Goal: Task Accomplishment & Management: Use online tool/utility

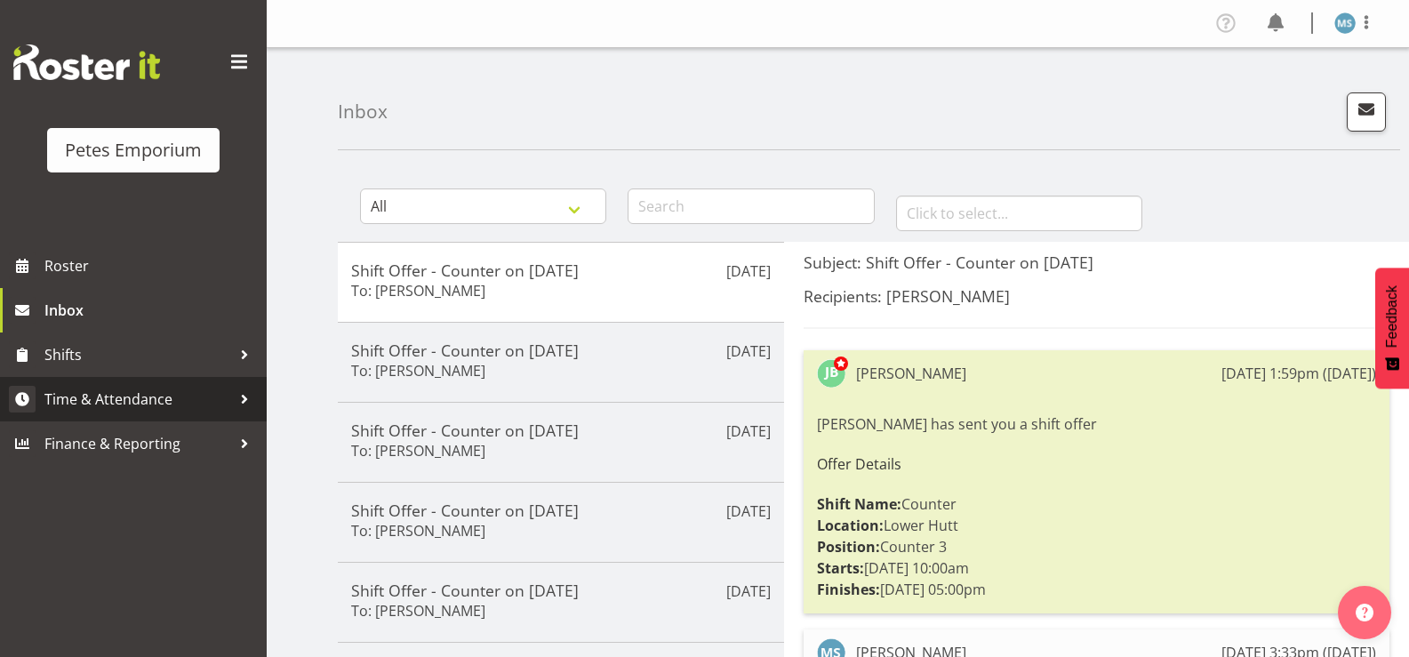
click at [124, 401] on span "Time & Attendance" at bounding box center [137, 399] width 187 height 27
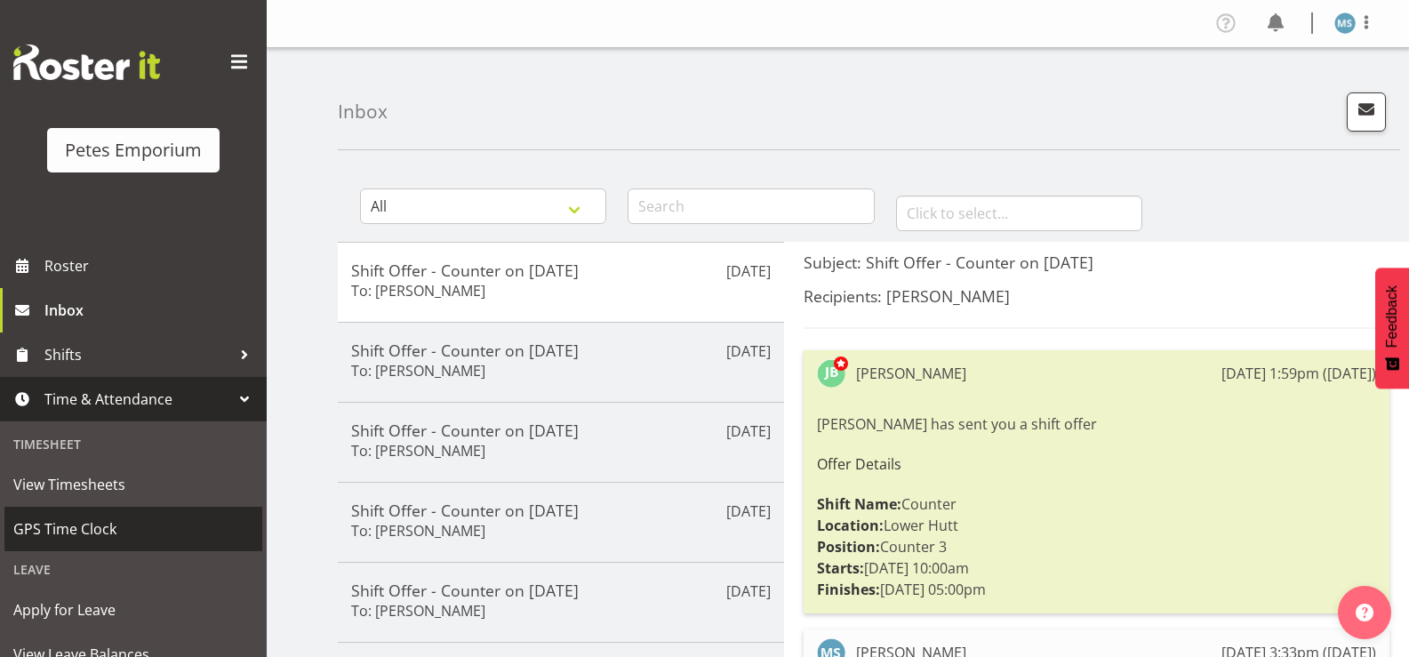
click at [101, 531] on span "GPS Time Clock" at bounding box center [133, 529] width 240 height 27
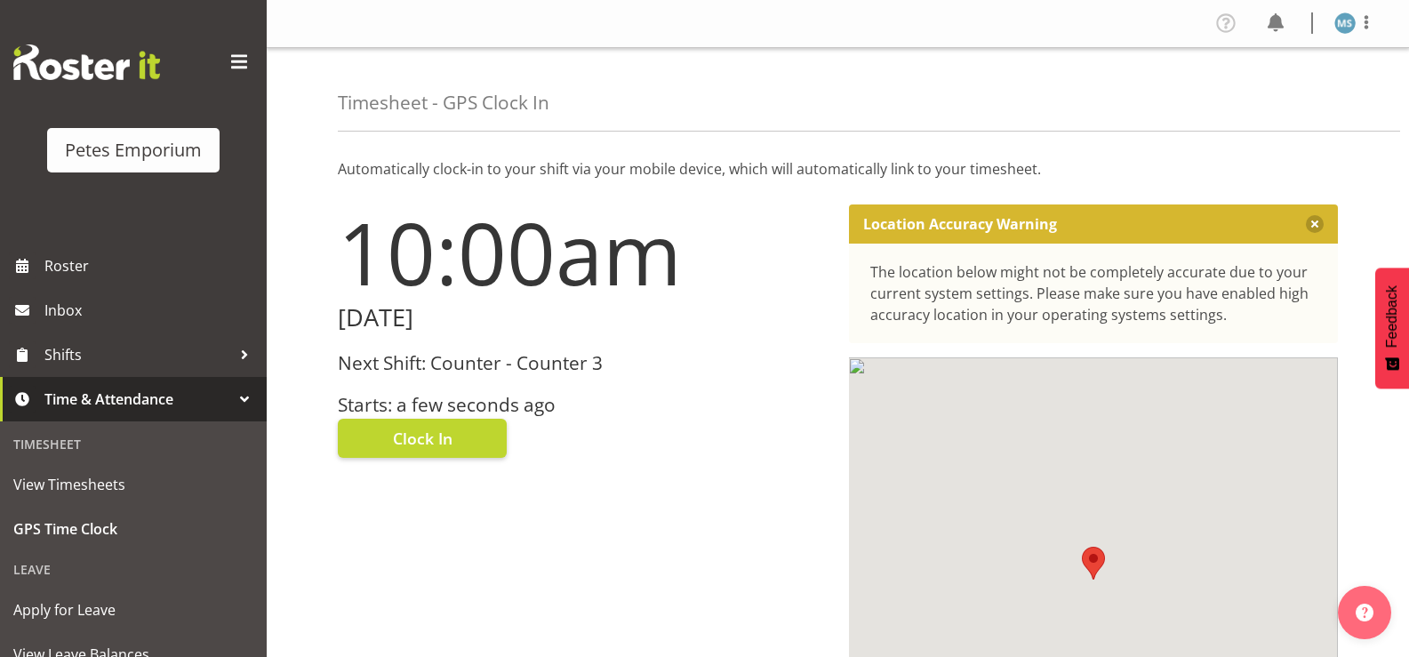
click at [448, 389] on div "Next Shift: Counter - Counter 3 Starts: a few seconds ago" at bounding box center [583, 384] width 490 height 63
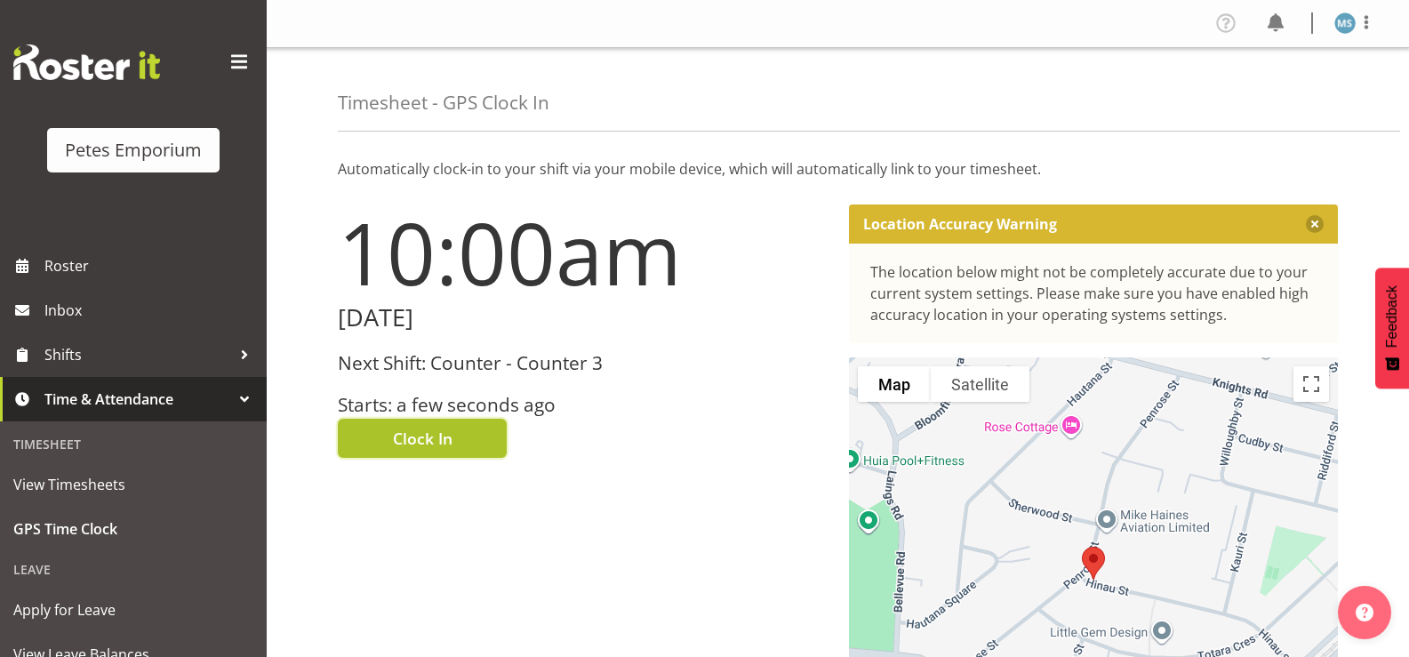
click at [447, 446] on span "Clock In" at bounding box center [423, 438] width 60 height 23
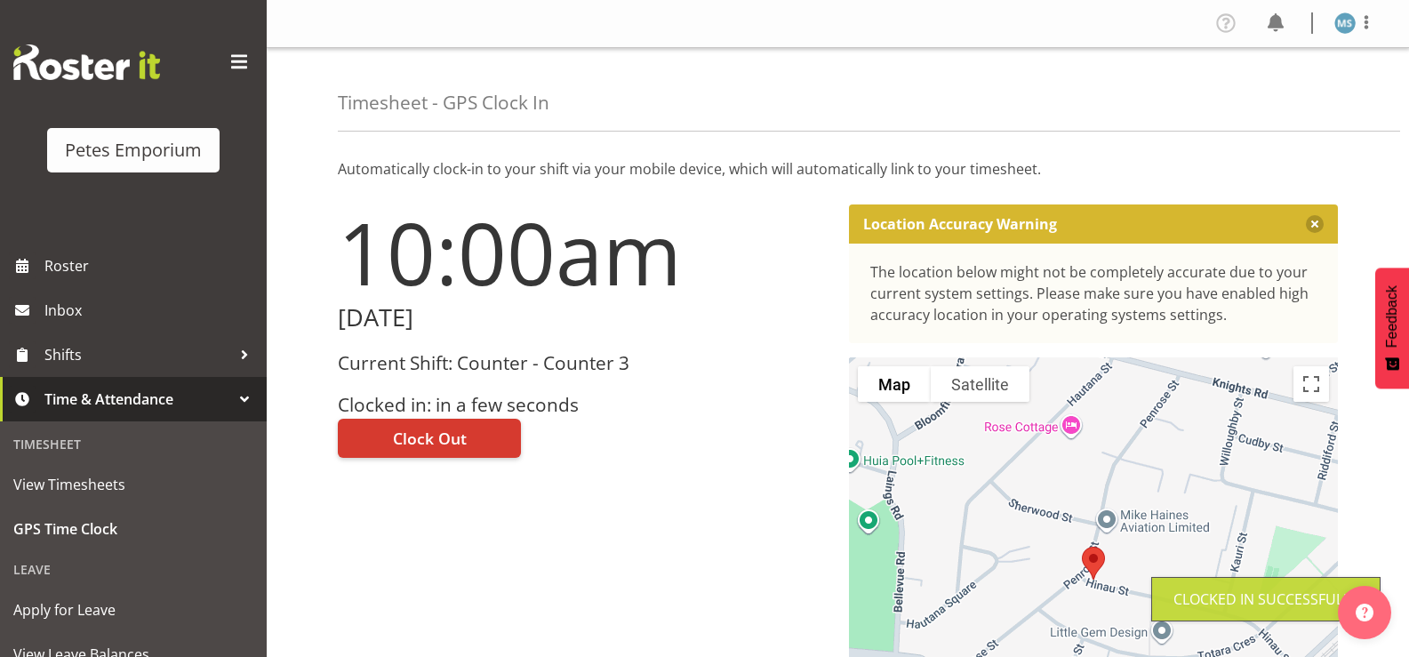
click at [1346, 33] on img at bounding box center [1345, 22] width 21 height 21
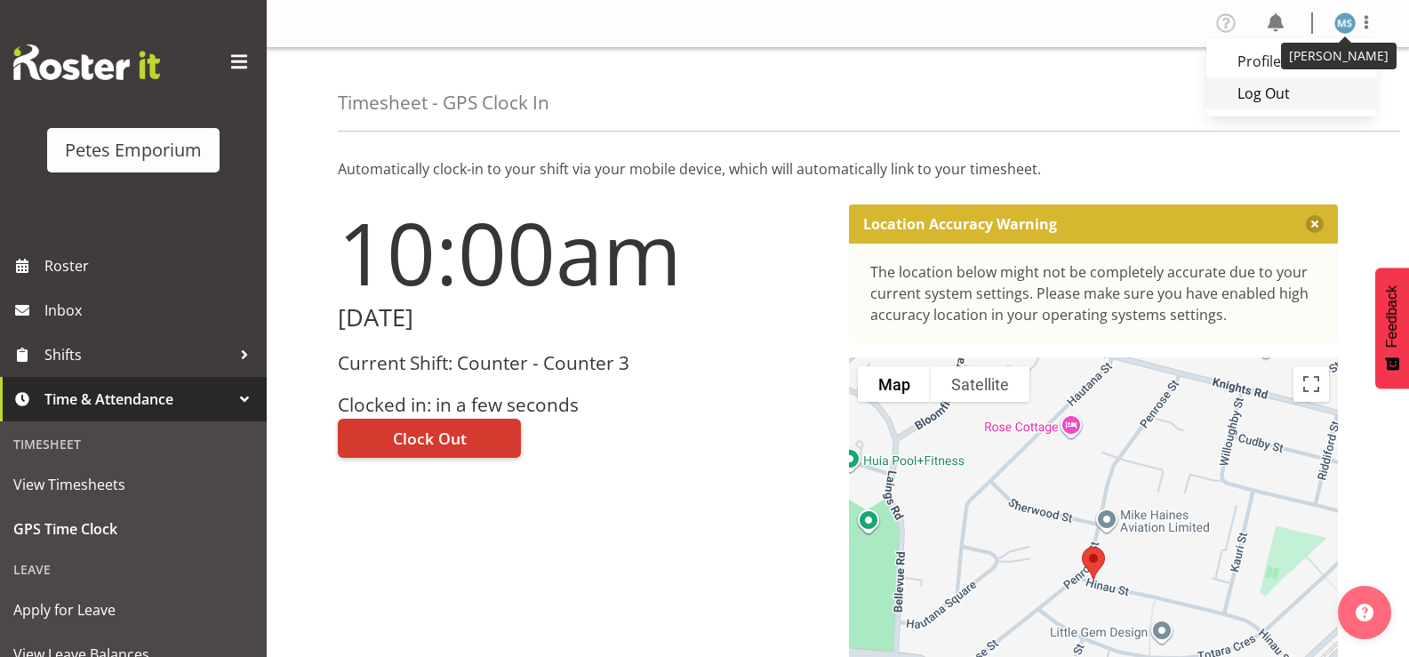
click at [1274, 99] on link "Log Out" at bounding box center [1292, 93] width 171 height 32
